Goal: Information Seeking & Learning: Learn about a topic

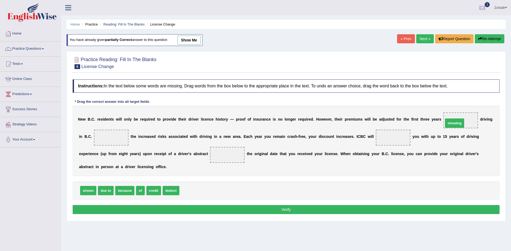
drag, startPoint x: 187, startPoint y: 186, endPoint x: 443, endPoint y: 123, distance: 264.0
drag, startPoint x: 109, startPoint y: 183, endPoint x: 93, endPoint y: 150, distance: 37.5
drag, startPoint x: 430, startPoint y: 114, endPoint x: 181, endPoint y: 164, distance: 254.8
click at [181, 164] on div "N e w B . C . r e s i d e n t s w i l l o n l y b e r e q u i r e d t o p r o v…" at bounding box center [286, 141] width 427 height 70
drag, startPoint x: 423, startPoint y: 124, endPoint x: 199, endPoint y: 168, distance: 228.2
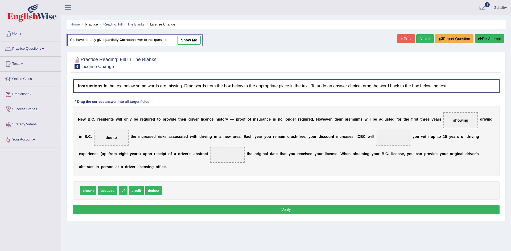
click at [199, 168] on div "N e w B . C . r e s i d e n t s w i l l o n l y b e r e q u i r e d t o p r o v…" at bounding box center [286, 141] width 427 height 70
drag, startPoint x: 430, startPoint y: 119, endPoint x: 201, endPoint y: 156, distance: 232.5
click at [221, 156] on span "showing" at bounding box center [231, 158] width 20 height 10
drag, startPoint x: 437, startPoint y: 120, endPoint x: 161, endPoint y: 153, distance: 278.0
drag, startPoint x: 84, startPoint y: 184, endPoint x: 221, endPoint y: 141, distance: 143.7
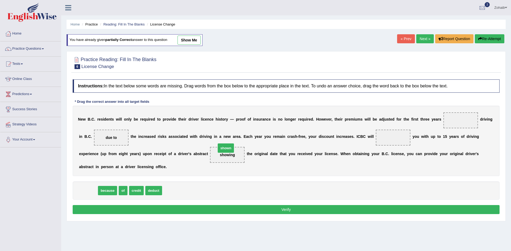
click at [221, 144] on span "shown" at bounding box center [226, 148] width 16 height 9
drag, startPoint x: 122, startPoint y: 185, endPoint x: 216, endPoint y: 128, distance: 110.2
click at [174, 159] on span "of" at bounding box center [169, 163] width 9 height 9
drag, startPoint x: 121, startPoint y: 184, endPoint x: 433, endPoint y: 116, distance: 318.8
drag, startPoint x: 127, startPoint y: 184, endPoint x: 360, endPoint y: 145, distance: 236.9
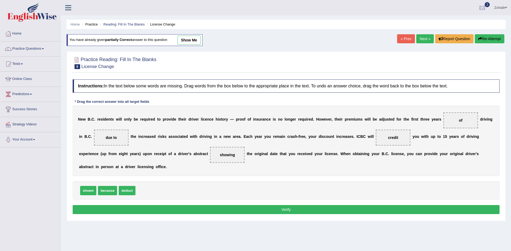
click at [300, 205] on button "Verify" at bounding box center [286, 209] width 427 height 9
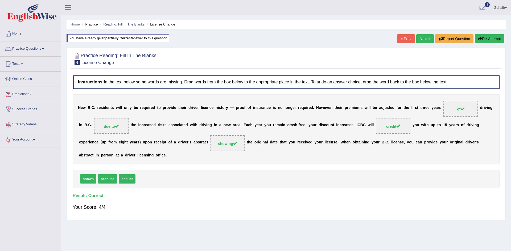
click at [424, 36] on link "Next »" at bounding box center [425, 38] width 18 height 9
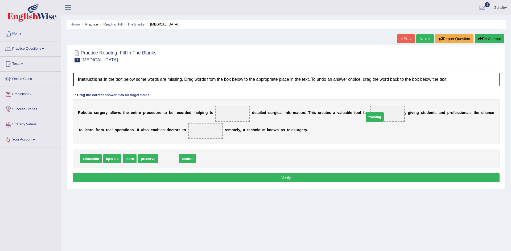
drag, startPoint x: 161, startPoint y: 159, endPoint x: 368, endPoint y: 118, distance: 210.3
drag, startPoint x: 114, startPoint y: 159, endPoint x: 183, endPoint y: 136, distance: 72.9
drag, startPoint x: 101, startPoint y: 161, endPoint x: 91, endPoint y: 157, distance: 10.3
click at [91, 157] on div "education store preserve control" at bounding box center [286, 159] width 427 height 18
drag, startPoint x: 107, startPoint y: 158, endPoint x: 218, endPoint y: 109, distance: 121.5
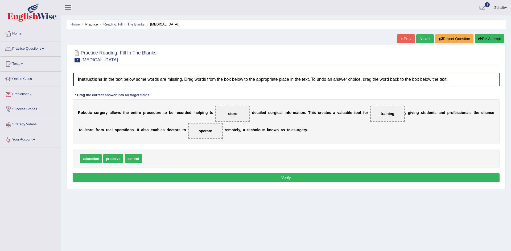
click at [193, 174] on button "Verify" at bounding box center [286, 177] width 427 height 9
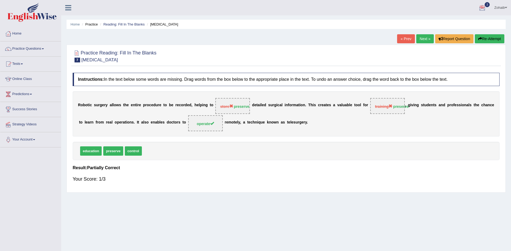
click at [482, 38] on button "Re-Attempt" at bounding box center [489, 38] width 30 height 9
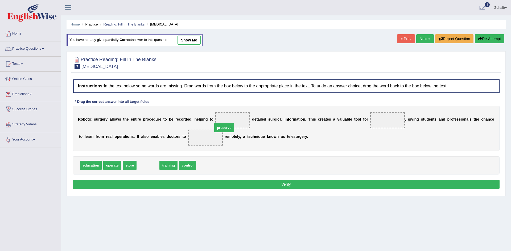
drag, startPoint x: 145, startPoint y: 169, endPoint x: 221, endPoint y: 131, distance: 84.9
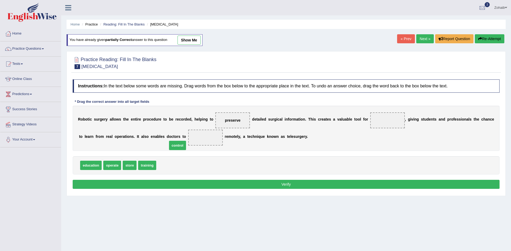
drag, startPoint x: 164, startPoint y: 165, endPoint x: 179, endPoint y: 142, distance: 27.2
drag, startPoint x: 126, startPoint y: 166, endPoint x: 356, endPoint y: 118, distance: 234.6
click at [305, 185] on button "Verify" at bounding box center [286, 184] width 427 height 9
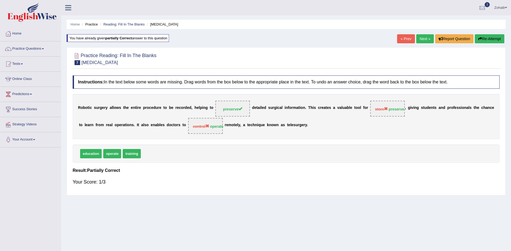
click at [479, 41] on button "Re-Attempt" at bounding box center [489, 38] width 30 height 9
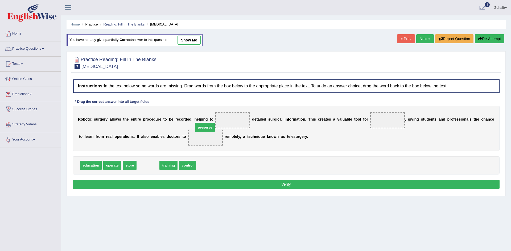
drag, startPoint x: 147, startPoint y: 164, endPoint x: 216, endPoint y: 124, distance: 80.2
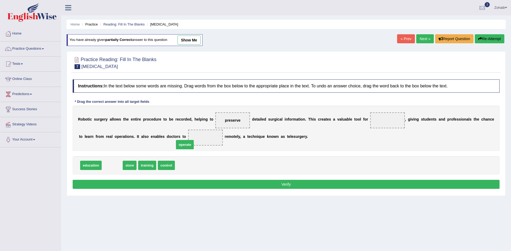
drag, startPoint x: 107, startPoint y: 165, endPoint x: 182, endPoint y: 143, distance: 77.8
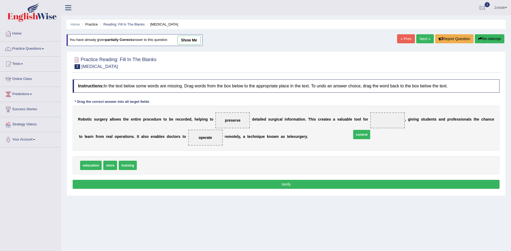
drag, startPoint x: 144, startPoint y: 168, endPoint x: 363, endPoint y: 129, distance: 222.8
click at [306, 178] on div "Instructions: In the text below some words are missing. Drag words from the box…" at bounding box center [285, 135] width 429 height 116
click at [305, 182] on button "Verify" at bounding box center [286, 184] width 427 height 9
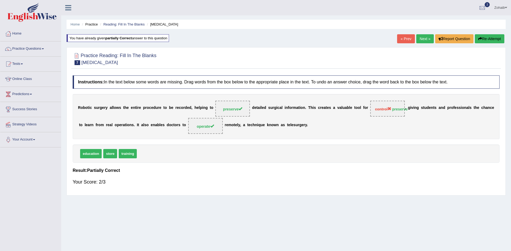
click at [424, 40] on link "Next »" at bounding box center [425, 38] width 18 height 9
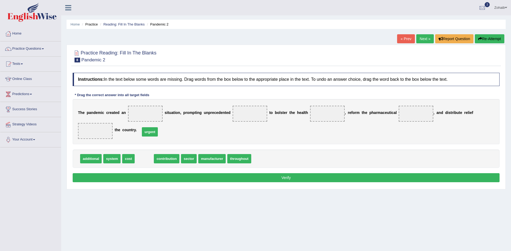
drag, startPoint x: 141, startPoint y: 152, endPoint x: 145, endPoint y: 120, distance: 32.7
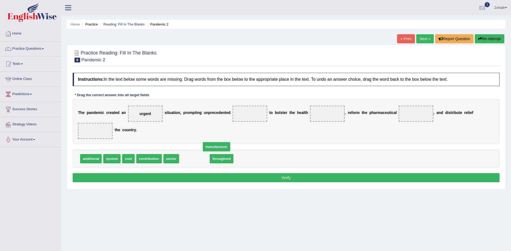
drag, startPoint x: 181, startPoint y: 149, endPoint x: 218, endPoint y: 122, distance: 45.8
drag, startPoint x: 182, startPoint y: 152, endPoint x: 467, endPoint y: 110, distance: 287.6
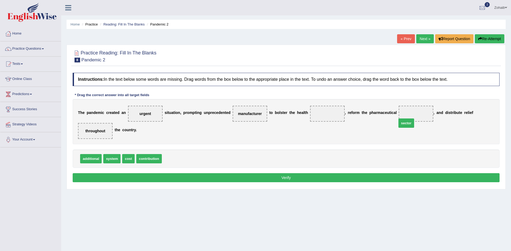
drag, startPoint x: 165, startPoint y: 149, endPoint x: 400, endPoint y: 114, distance: 237.5
drag, startPoint x: 107, startPoint y: 152, endPoint x: 312, endPoint y: 109, distance: 209.0
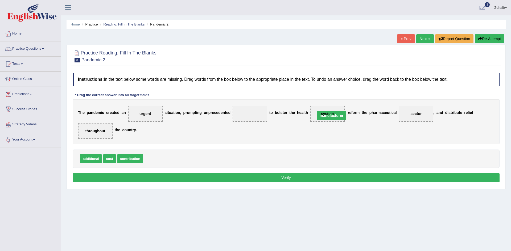
drag, startPoint x: 239, startPoint y: 115, endPoint x: 318, endPoint y: 116, distance: 79.0
click at [318, 116] on span "manufacturer" at bounding box center [327, 114] width 35 height 16
drag, startPoint x: 124, startPoint y: 152, endPoint x: 248, endPoint y: 115, distance: 129.1
click at [252, 173] on button "Verify" at bounding box center [286, 177] width 427 height 9
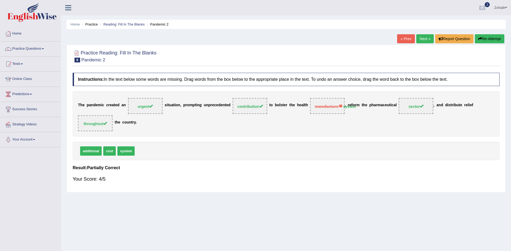
click at [243, 173] on div "Your Score: 4/5" at bounding box center [286, 179] width 427 height 13
click at [425, 39] on link "Next »" at bounding box center [425, 38] width 18 height 9
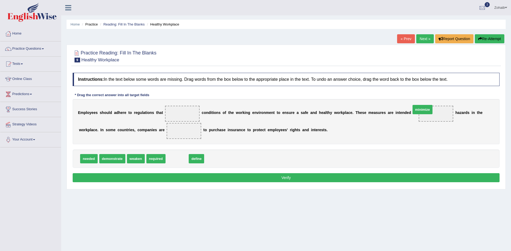
drag, startPoint x: 177, startPoint y: 161, endPoint x: 420, endPoint y: 111, distance: 247.8
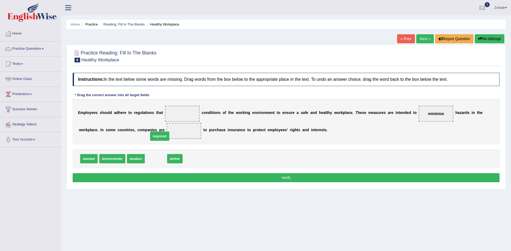
drag, startPoint x: 150, startPoint y: 160, endPoint x: 153, endPoint y: 136, distance: 23.7
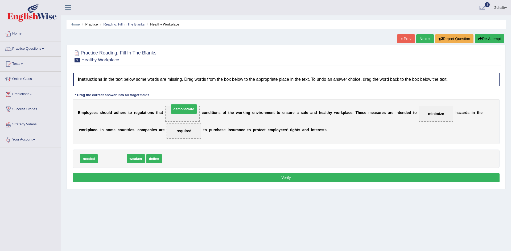
drag, startPoint x: 101, startPoint y: 161, endPoint x: 172, endPoint y: 111, distance: 87.1
click at [171, 175] on button "Verify" at bounding box center [286, 177] width 427 height 9
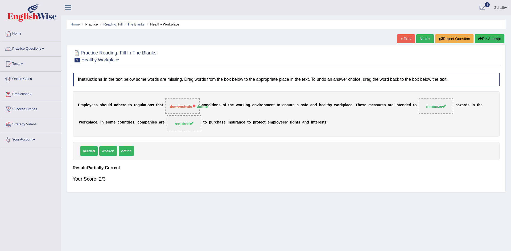
click at [406, 64] on div "Practice Reading: Fill In The Blanks 9 Healthy Workplace" at bounding box center [285, 57] width 429 height 19
click at [399, 68] on div "Practice Reading: Fill In The Blanks 9 Healthy Workplace Instructions: In the t…" at bounding box center [285, 119] width 439 height 148
click at [421, 39] on link "Next »" at bounding box center [425, 38] width 18 height 9
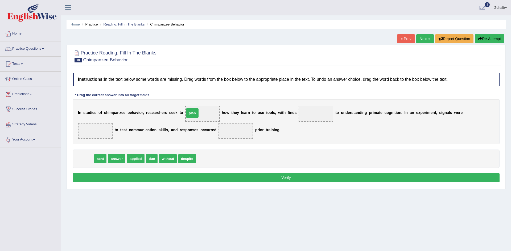
drag, startPoint x: 86, startPoint y: 159, endPoint x: 192, endPoint y: 113, distance: 115.6
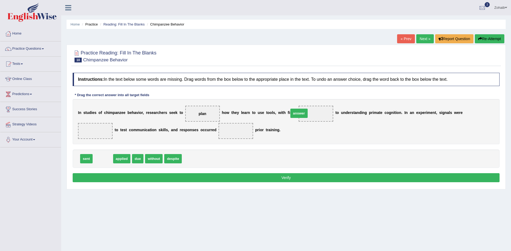
drag, startPoint x: 97, startPoint y: 161, endPoint x: 293, endPoint y: 115, distance: 201.2
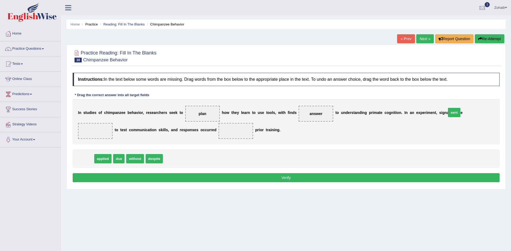
drag, startPoint x: 87, startPoint y: 159, endPoint x: 455, endPoint y: 113, distance: 370.5
drag, startPoint x: 118, startPoint y: 161, endPoint x: 179, endPoint y: 130, distance: 68.2
click at [174, 177] on button "Verify" at bounding box center [286, 177] width 427 height 9
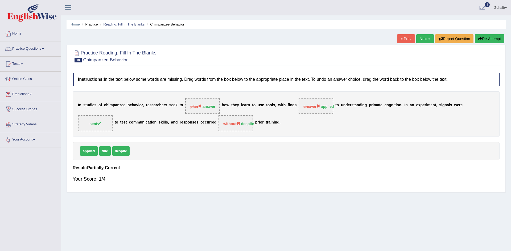
click at [294, 91] on div "Instructions: In the text below some words are missing. Drag words from the box…" at bounding box center [285, 130] width 429 height 120
click at [296, 94] on div "I n s t u d i e s o f c h i m p a n z e e b e h a v i o r , r e s e a r c h e r…" at bounding box center [286, 113] width 427 height 45
click at [384, 72] on div "Instructions: In the text below some words are missing. Drag words from the box…" at bounding box center [285, 130] width 429 height 120
click at [424, 41] on link "Next »" at bounding box center [425, 38] width 18 height 9
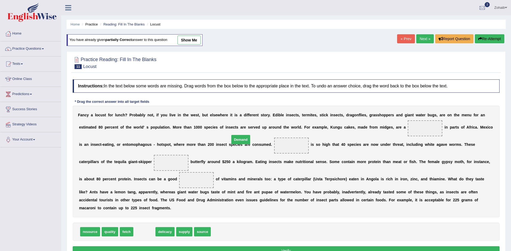
drag, startPoint x: 135, startPoint y: 223, endPoint x: 227, endPoint y: 140, distance: 124.3
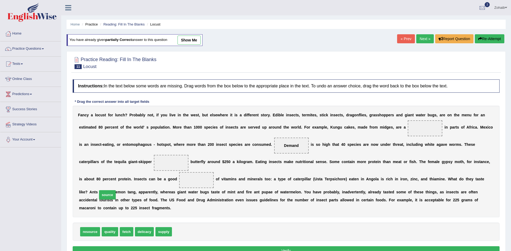
drag, startPoint x: 173, startPoint y: 223, endPoint x: 98, endPoint y: 185, distance: 83.4
drag, startPoint x: 158, startPoint y: 220, endPoint x: 359, endPoint y: 119, distance: 224.6
drag, startPoint x: 128, startPoint y: 225, endPoint x: 113, endPoint y: 175, distance: 52.1
drag, startPoint x: 97, startPoint y: 181, endPoint x: 98, endPoint y: 169, distance: 12.1
drag, startPoint x: 96, startPoint y: 181, endPoint x: 99, endPoint y: 160, distance: 21.3
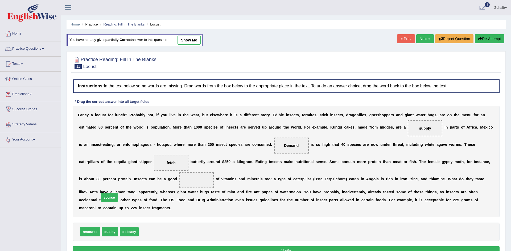
drag, startPoint x: 142, startPoint y: 227, endPoint x: 99, endPoint y: 188, distance: 58.4
click at [129, 247] on button "Verify" at bounding box center [286, 251] width 427 height 9
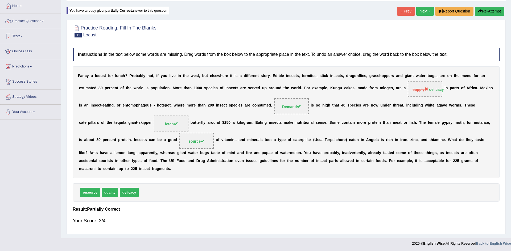
scroll to position [28, 0]
click at [426, 14] on link "Next »" at bounding box center [425, 10] width 18 height 9
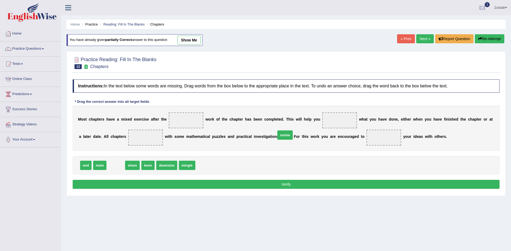
drag, startPoint x: 113, startPoint y: 168, endPoint x: 282, endPoint y: 127, distance: 173.9
click at [282, 131] on span "revise" at bounding box center [284, 135] width 15 height 9
drag, startPoint x: 112, startPoint y: 169, endPoint x: 320, endPoint y: 118, distance: 214.2
drag, startPoint x: 84, startPoint y: 168, endPoint x: 127, endPoint y: 139, distance: 52.5
drag, startPoint x: 100, startPoint y: 167, endPoint x: 280, endPoint y: 139, distance: 181.8
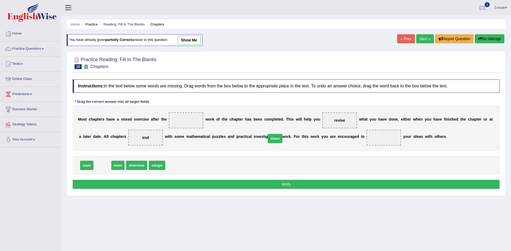
click at [280, 139] on span "share" at bounding box center [275, 138] width 15 height 9
drag, startPoint x: 101, startPoint y: 165, endPoint x: 346, endPoint y: 138, distance: 247.1
drag, startPoint x: 91, startPoint y: 168, endPoint x: 186, endPoint y: 120, distance: 106.7
click at [172, 184] on button "Verify" at bounding box center [286, 184] width 427 height 9
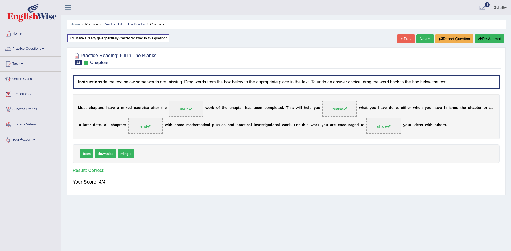
click at [421, 35] on link "Next »" at bounding box center [425, 38] width 18 height 9
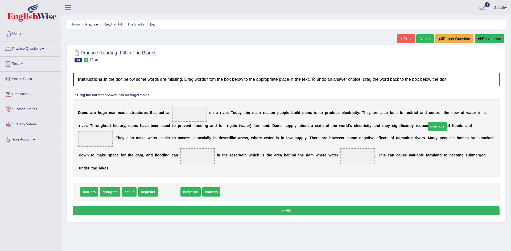
drag, startPoint x: 165, startPoint y: 185, endPoint x: 427, endPoint y: 128, distance: 268.9
drag, startPoint x: 170, startPoint y: 185, endPoint x: 188, endPoint y: 120, distance: 66.9
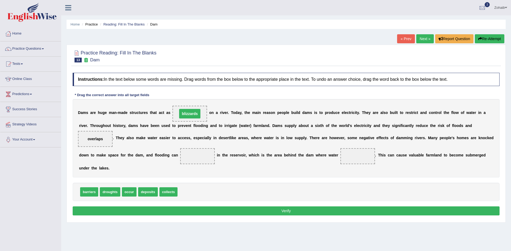
click at [188, 120] on span "blizzards" at bounding box center [189, 114] width 35 height 16
drag, startPoint x: 160, startPoint y: 181, endPoint x: 180, endPoint y: 116, distance: 68.5
drag, startPoint x: 187, startPoint y: 112, endPoint x: 247, endPoint y: 153, distance: 72.7
drag, startPoint x: 168, startPoint y: 186, endPoint x: 183, endPoint y: 112, distance: 75.6
drag, startPoint x: 109, startPoint y: 187, endPoint x: 102, endPoint y: 159, distance: 28.7
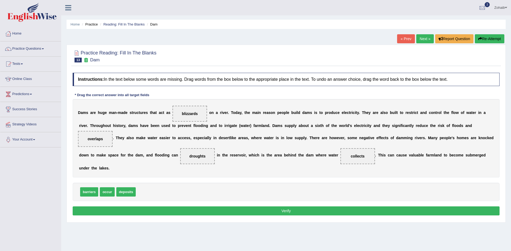
click at [127, 208] on button "Verify" at bounding box center [286, 211] width 427 height 9
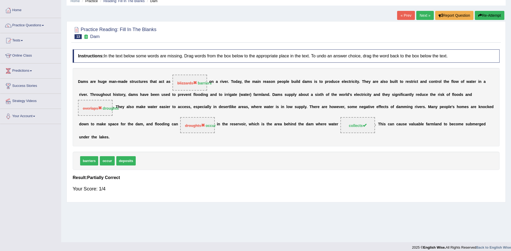
scroll to position [22, 0]
